Goal: Check status

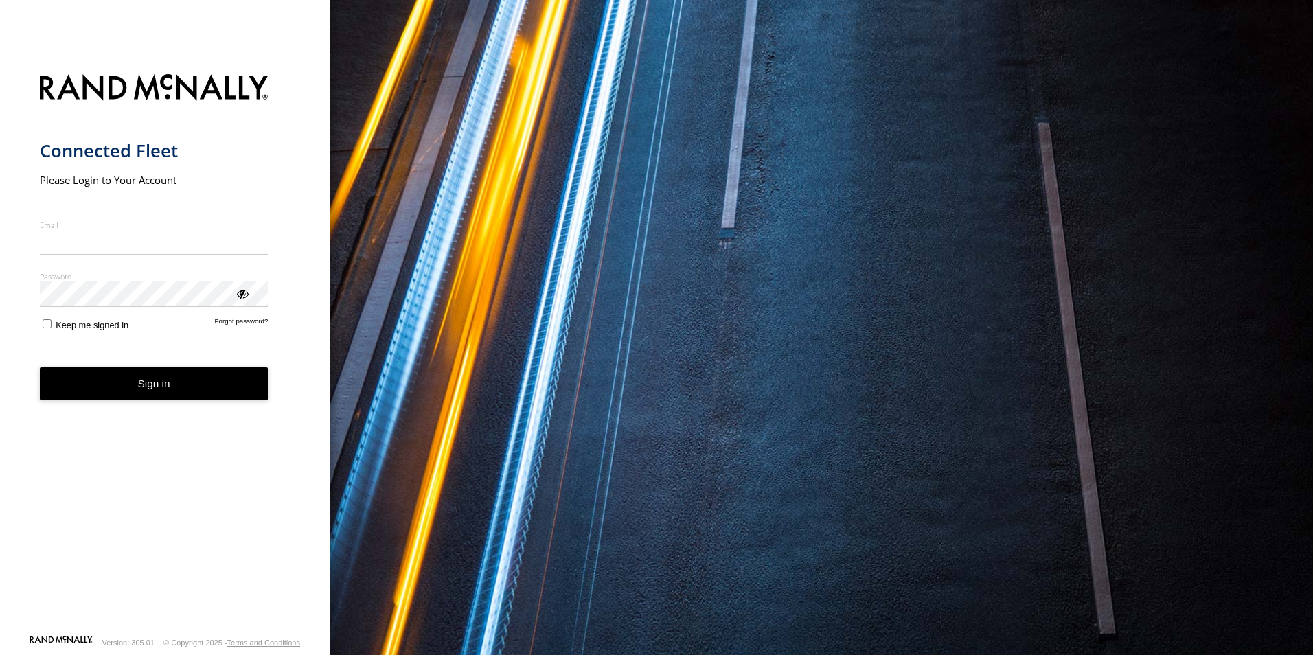
click at [176, 247] on input "Email" at bounding box center [154, 242] width 229 height 25
type input "**********"
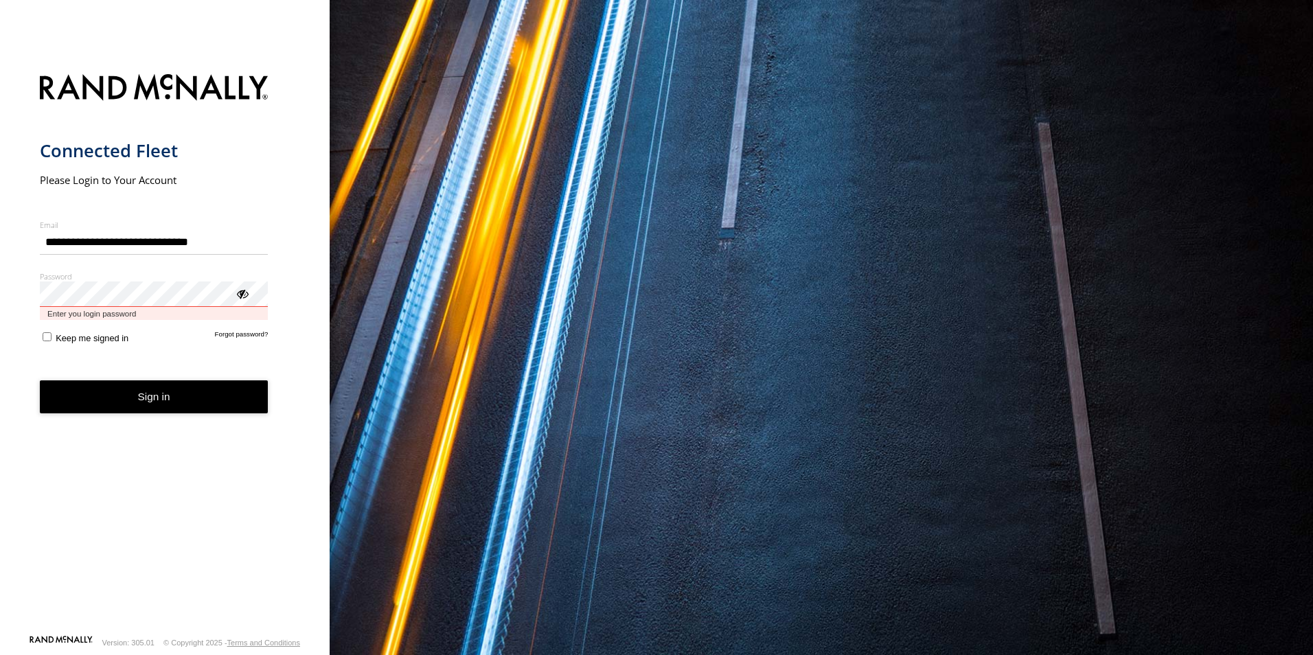
click at [40, 380] on button "Sign in" at bounding box center [154, 397] width 229 height 34
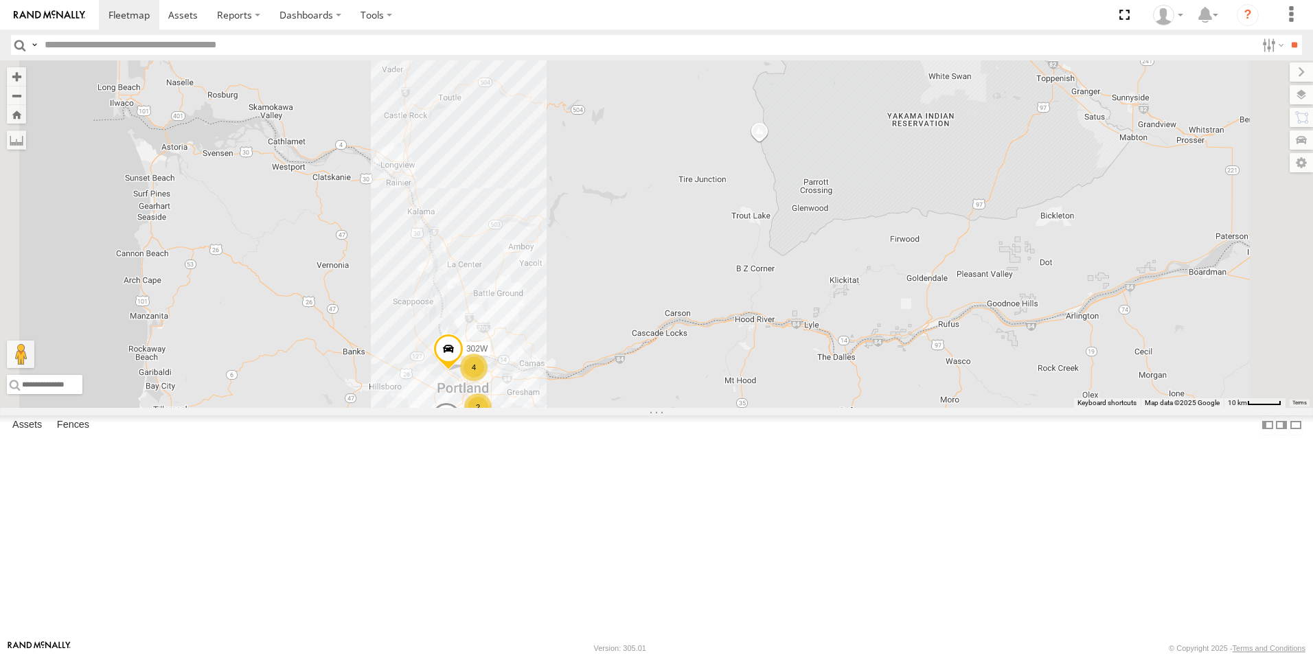
drag, startPoint x: 611, startPoint y: 192, endPoint x: 619, endPoint y: 544, distance: 352.3
click at [619, 408] on div "5360L 208 182 307W 209-CAL T-199 D 156 2 4 302W 135" at bounding box center [656, 233] width 1313 height 347
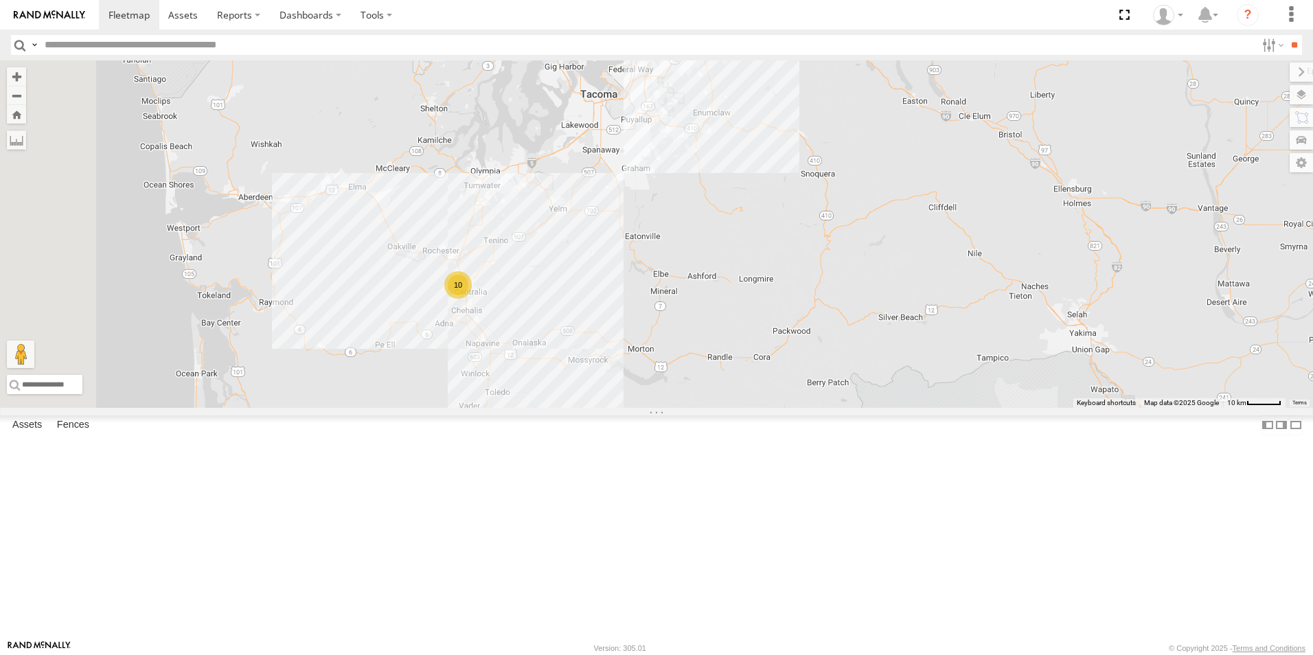
drag, startPoint x: 534, startPoint y: 131, endPoint x: 579, endPoint y: 404, distance: 277.0
click at [579, 404] on div "5360L 208 182 307W 209-CAL T-199 D 156 2 4 302W 135 10" at bounding box center [656, 233] width 1313 height 347
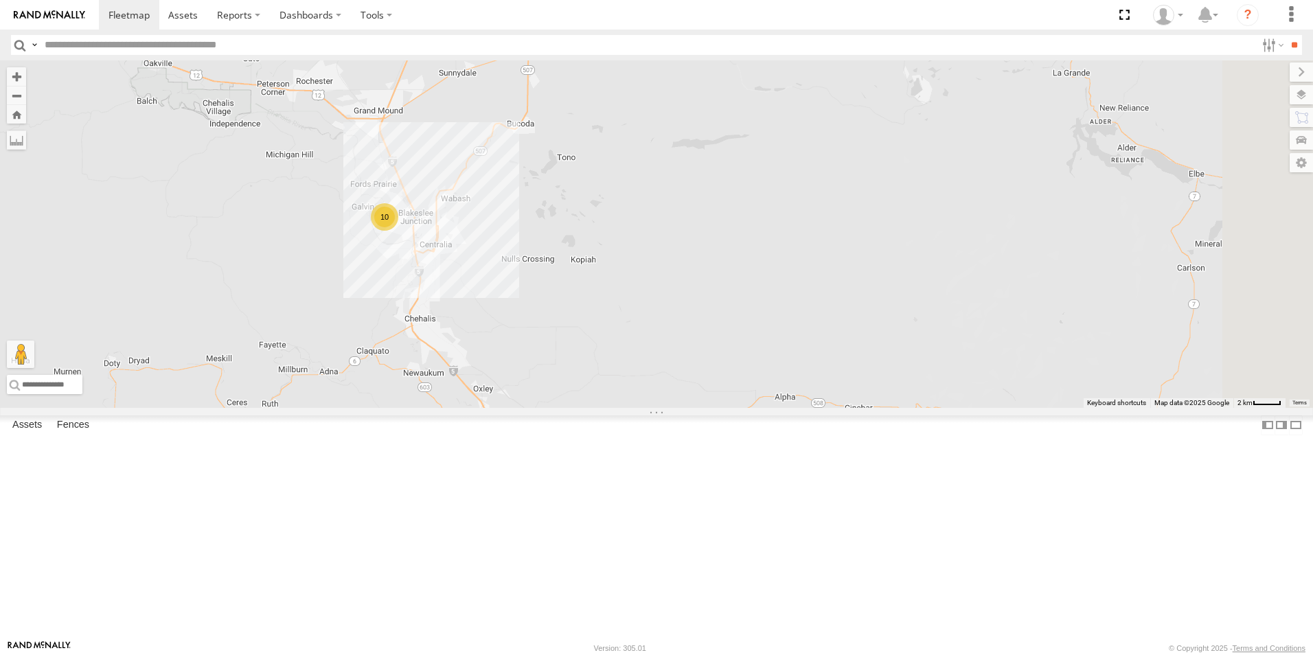
drag, startPoint x: 652, startPoint y: 487, endPoint x: 492, endPoint y: 230, distance: 302.8
click at [492, 230] on div "5360L 208 182 307W 209-CAL T-199 D 156 302W 135 10" at bounding box center [656, 233] width 1313 height 347
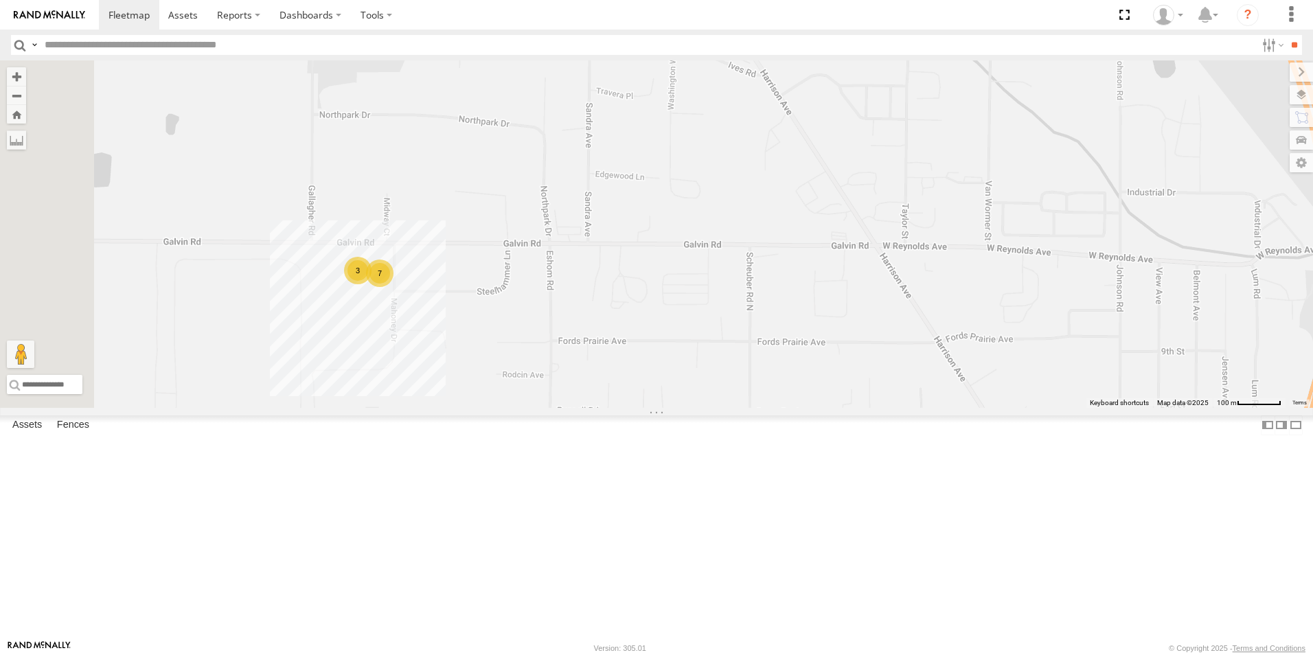
drag, startPoint x: 548, startPoint y: 434, endPoint x: 655, endPoint y: 270, distance: 196.0
click at [655, 270] on div "5360L 208 182 307W 209-CAL T-199 D 156 302W 135 3 7" at bounding box center [656, 233] width 1313 height 347
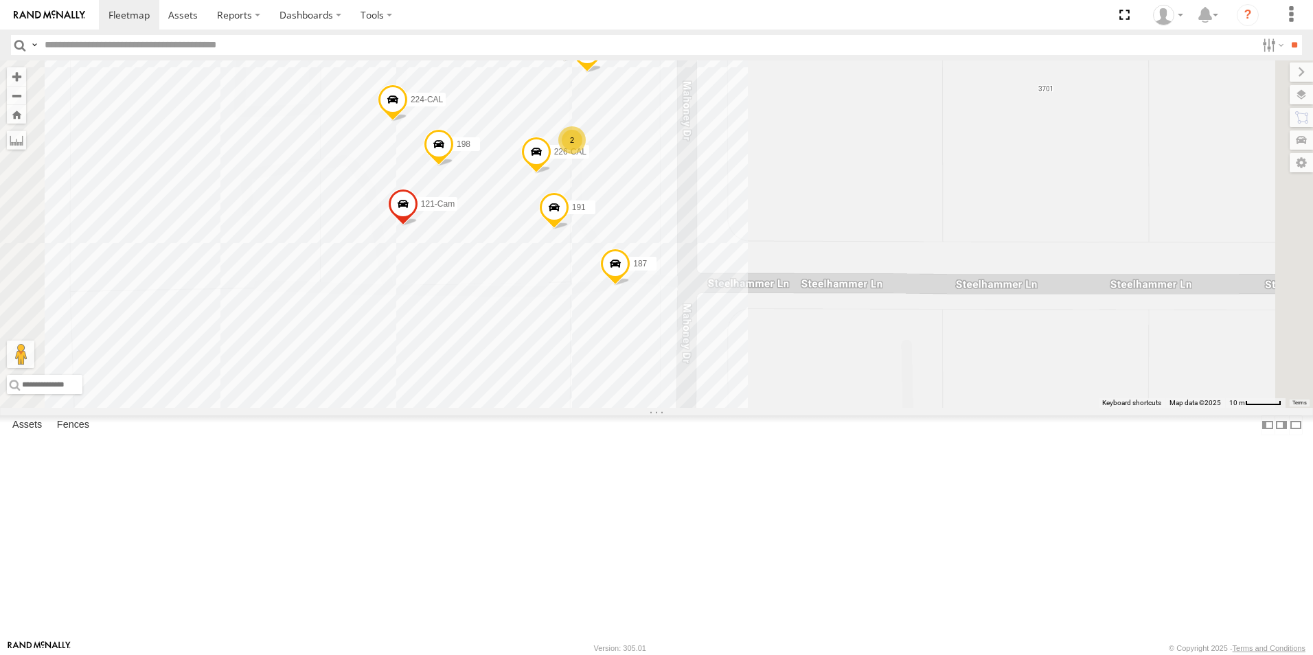
drag, startPoint x: 606, startPoint y: 378, endPoint x: 519, endPoint y: 345, distance: 93.0
click at [519, 345] on div "5360L 208 182 307W 209-CAL T-199 D 156 302W 135 224-CAL 198 121-Cam 187 191 2 1…" at bounding box center [656, 233] width 1313 height 347
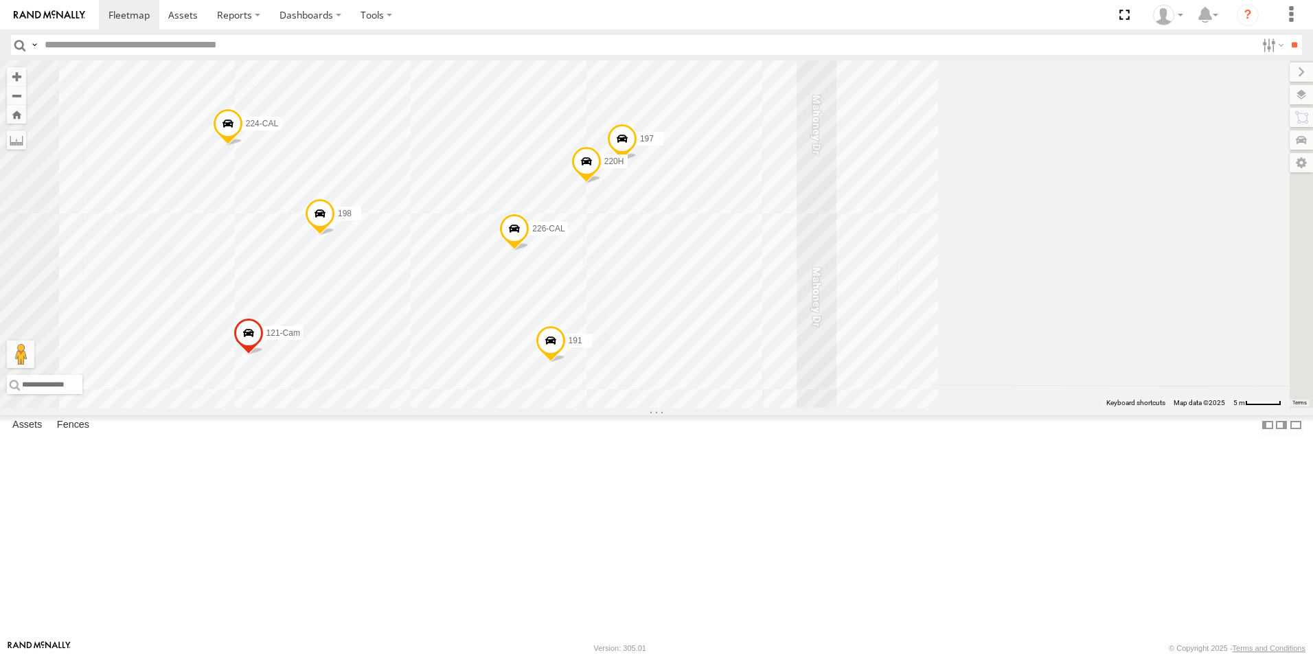
drag, startPoint x: 658, startPoint y: 304, endPoint x: 605, endPoint y: 389, distance: 100.2
click at [605, 389] on div "5360L 208 182 307W 209-CAL T-199 D 156 302W 135 224-CAL 198 121-Cam 187 191 183…" at bounding box center [656, 233] width 1313 height 347
